Goal: Task Accomplishment & Management: Use online tool/utility

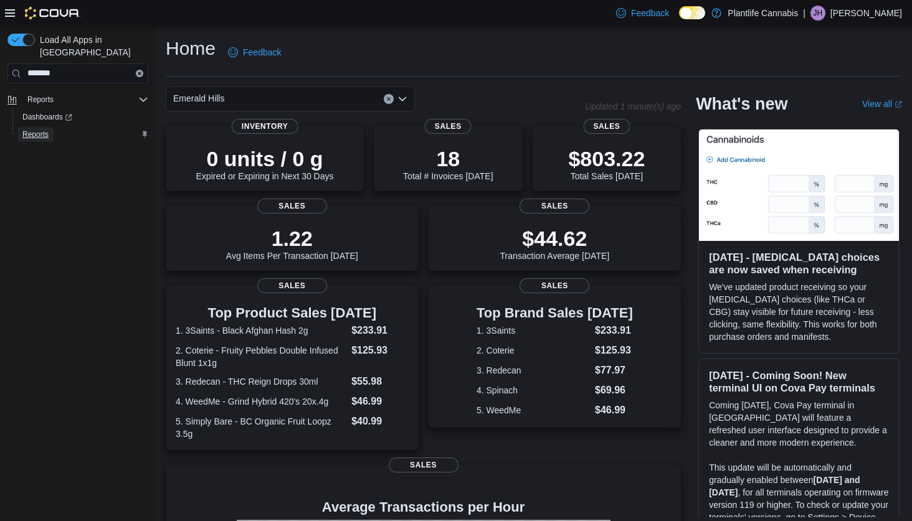
click at [30, 130] on span "Reports" at bounding box center [35, 135] width 26 height 10
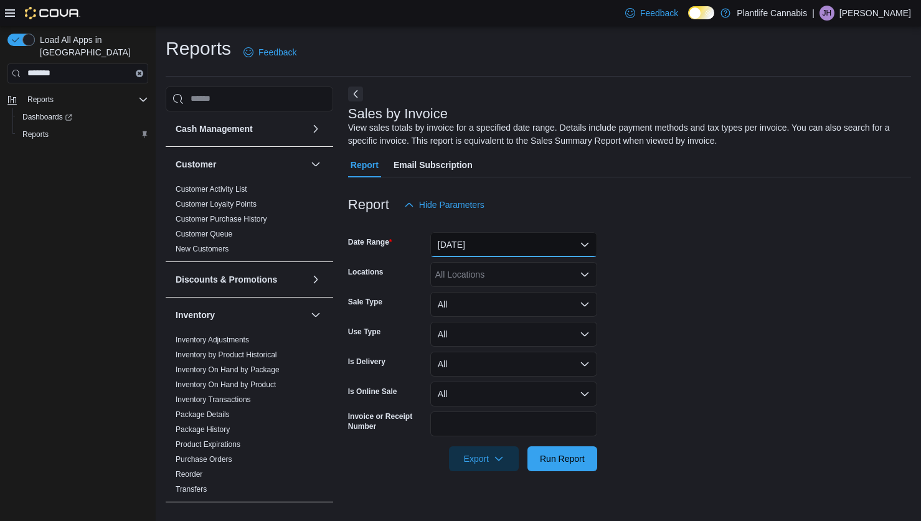
click at [539, 247] on button "[DATE]" at bounding box center [513, 244] width 167 height 25
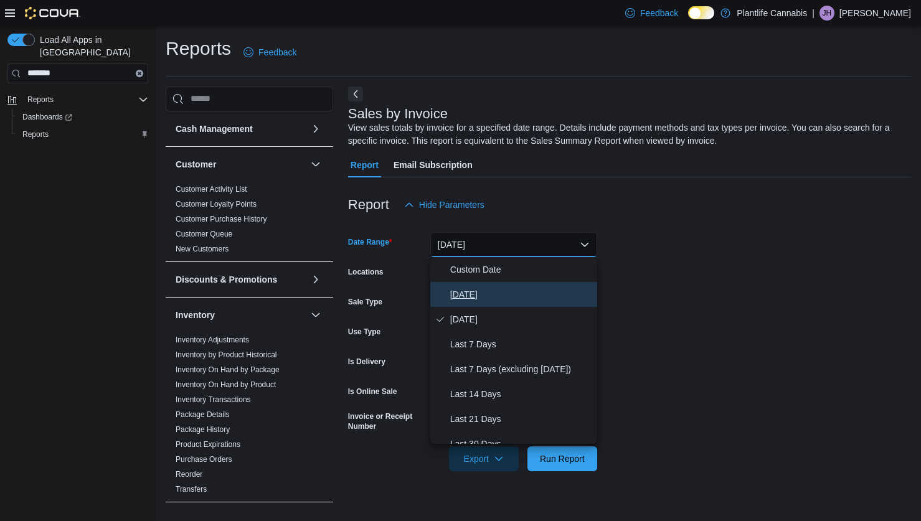
click at [496, 288] on span "[DATE]" at bounding box center [521, 294] width 142 height 15
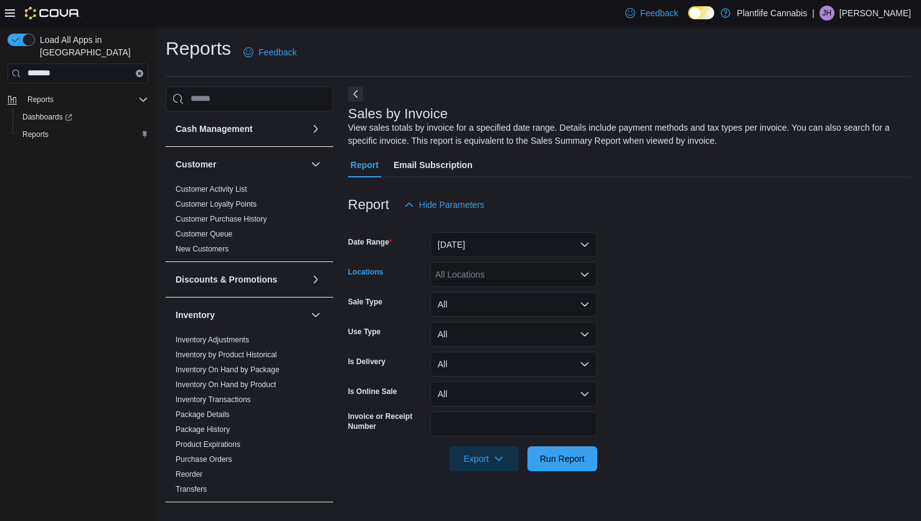
click at [500, 276] on div "All Locations" at bounding box center [513, 274] width 167 height 25
type input "***"
click at [490, 294] on span "Emerald Hills" at bounding box center [488, 296] width 51 height 12
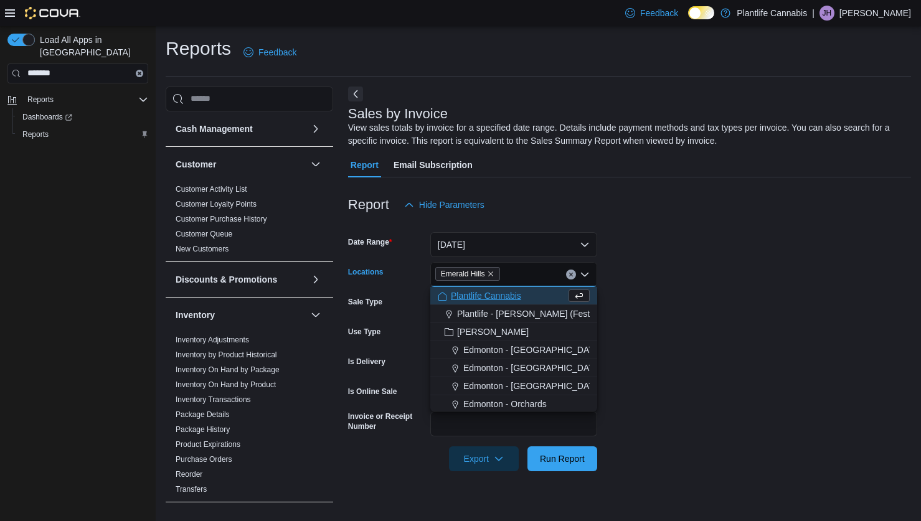
click at [688, 335] on form "Date Range [DATE] Locations [GEOGRAPHIC_DATA] Combo box. Selected. [GEOGRAPHIC_…" at bounding box center [629, 344] width 563 height 254
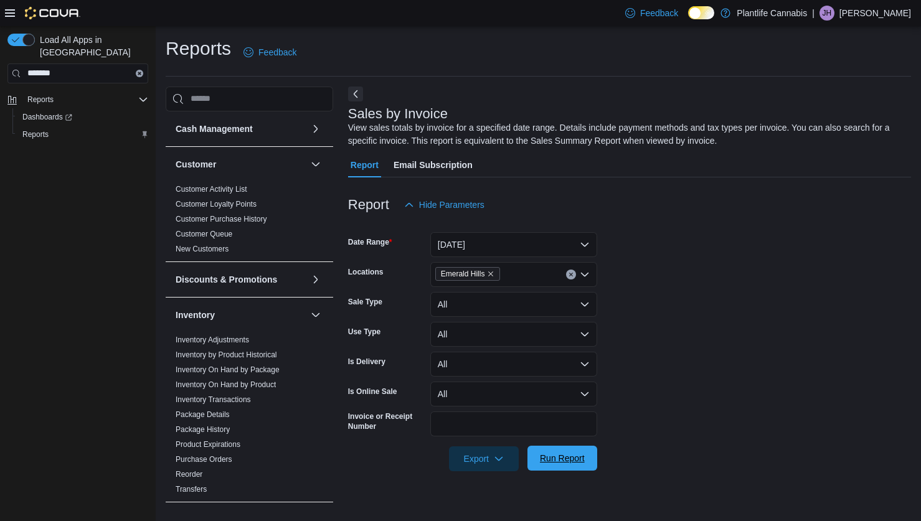
click at [564, 468] on span "Run Report" at bounding box center [562, 458] width 55 height 25
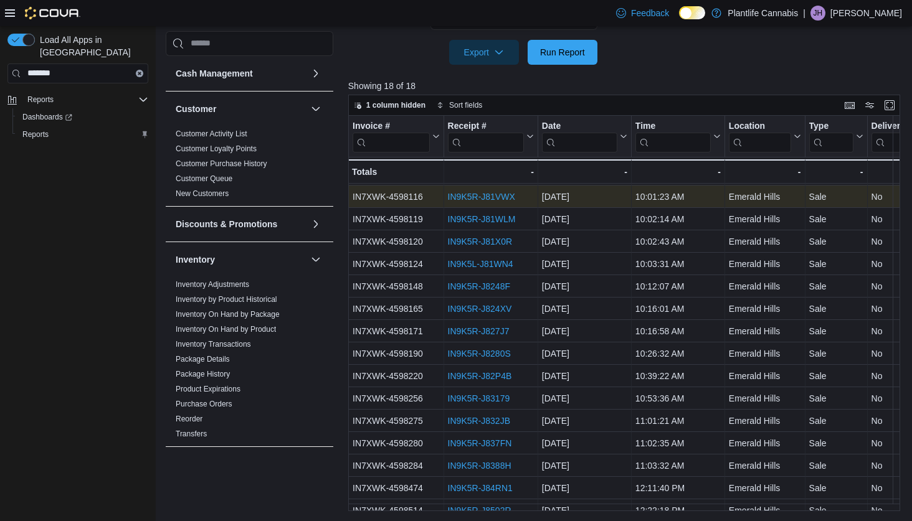
scroll to position [475, 0]
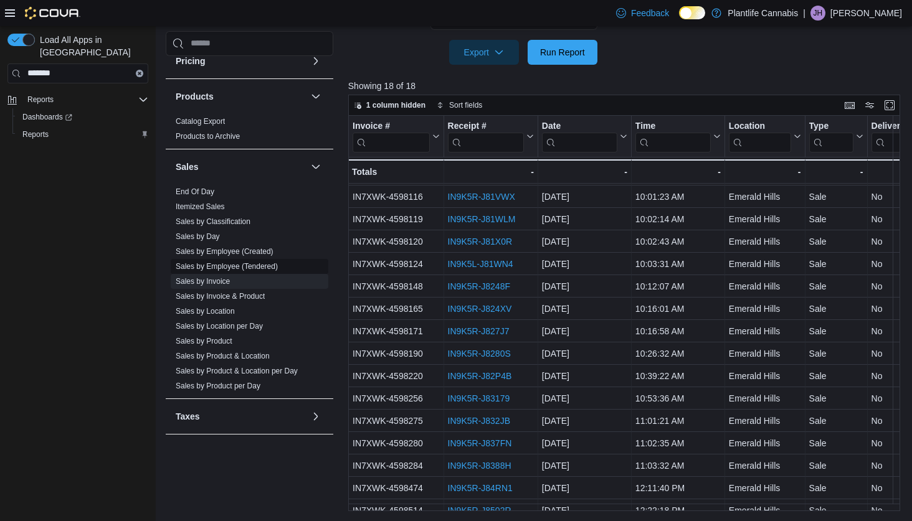
click at [227, 267] on link "Sales by Employee (Tendered)" at bounding box center [227, 266] width 102 height 9
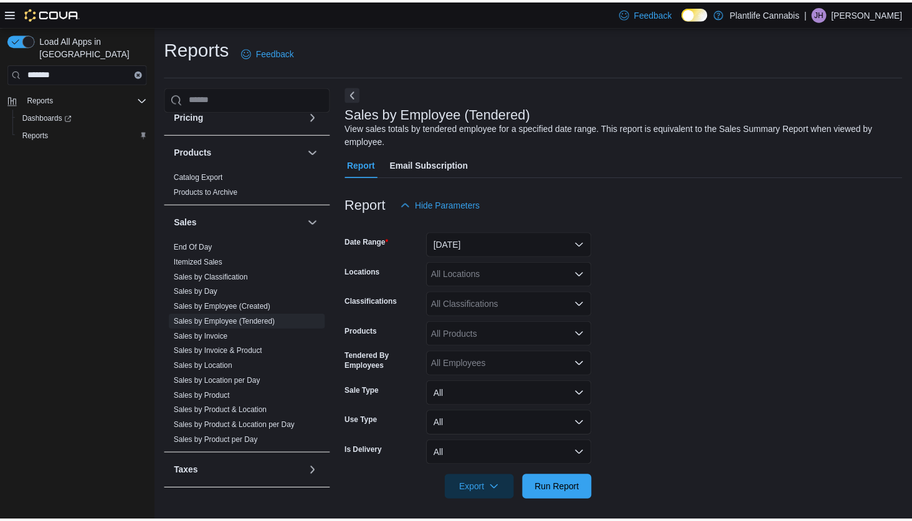
scroll to position [5, 0]
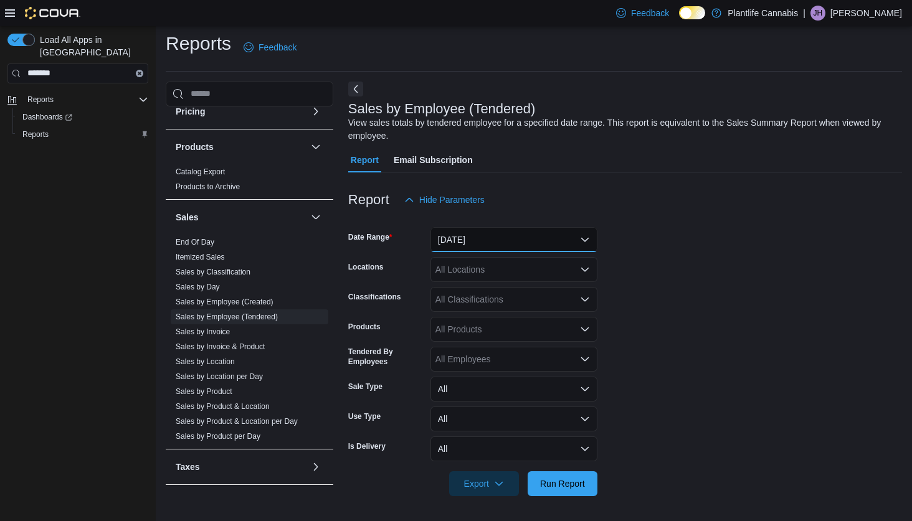
click at [523, 244] on button "[DATE]" at bounding box center [513, 239] width 167 height 25
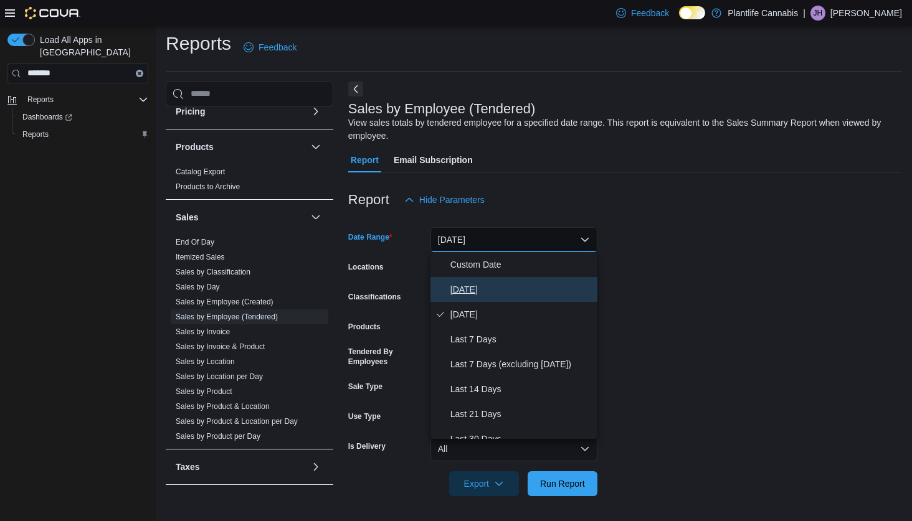
click at [490, 282] on span "[DATE]" at bounding box center [521, 289] width 142 height 15
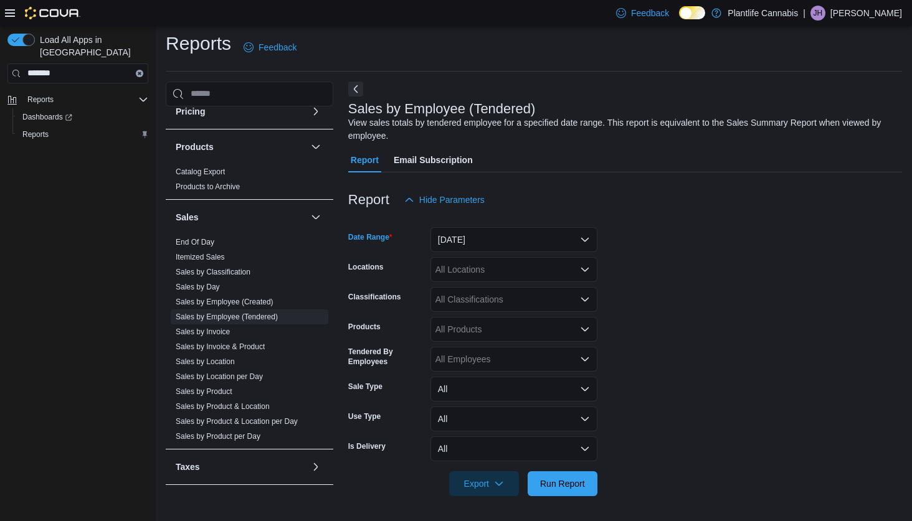
click at [494, 274] on div "All Locations" at bounding box center [513, 269] width 167 height 25
type input "***"
click at [504, 285] on span "Emerald Hills" at bounding box center [488, 291] width 51 height 12
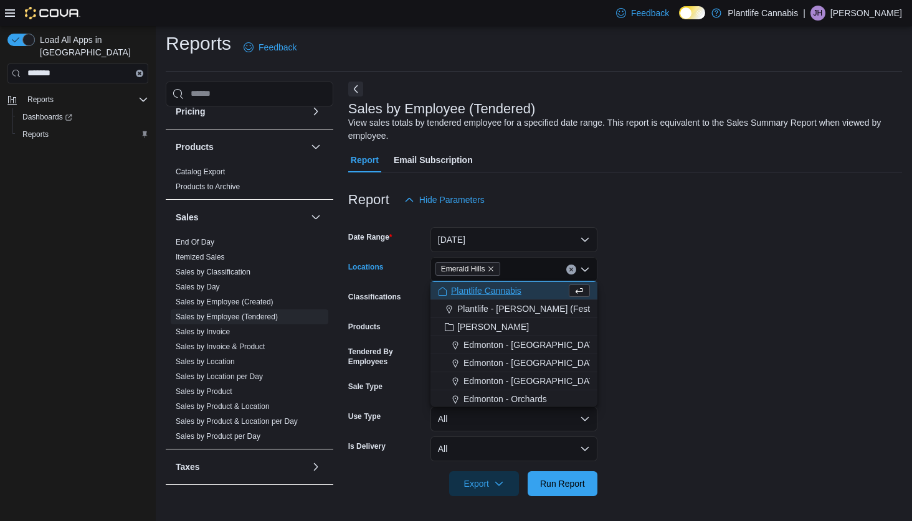
click at [701, 333] on form "Date Range [DATE] Locations [GEOGRAPHIC_DATA] Combo box. Selected. [GEOGRAPHIC_…" at bounding box center [625, 354] width 554 height 284
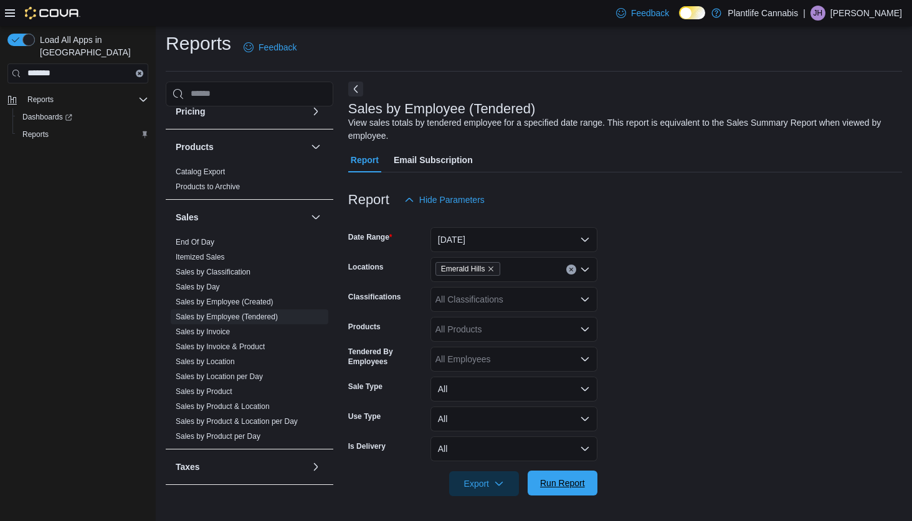
click at [566, 480] on span "Run Report" at bounding box center [562, 483] width 45 height 12
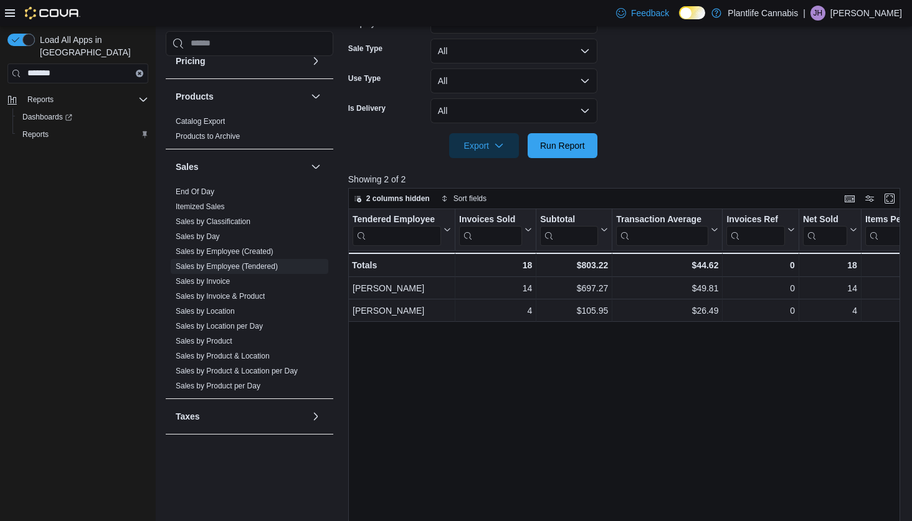
scroll to position [437, 0]
